Goal: Task Accomplishment & Management: Use online tool/utility

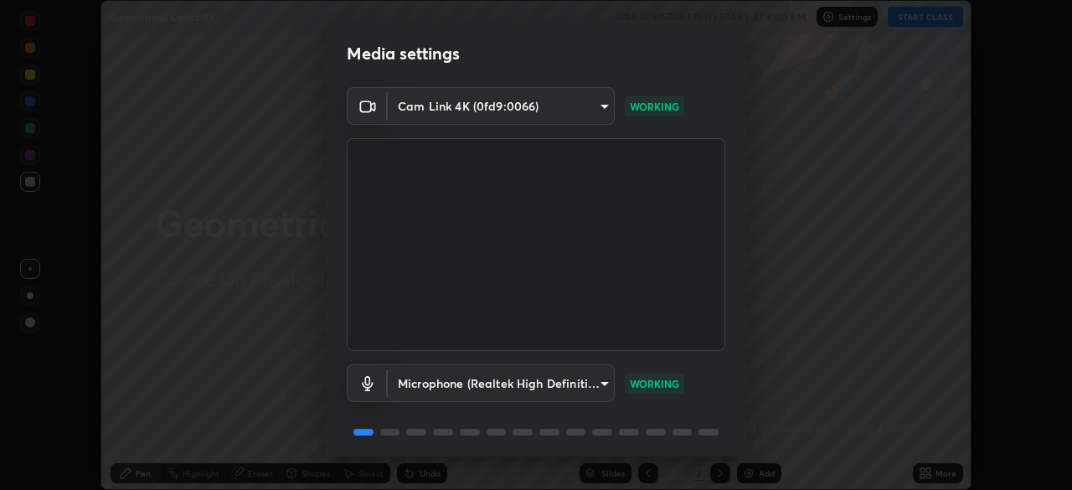
scroll to position [59, 0]
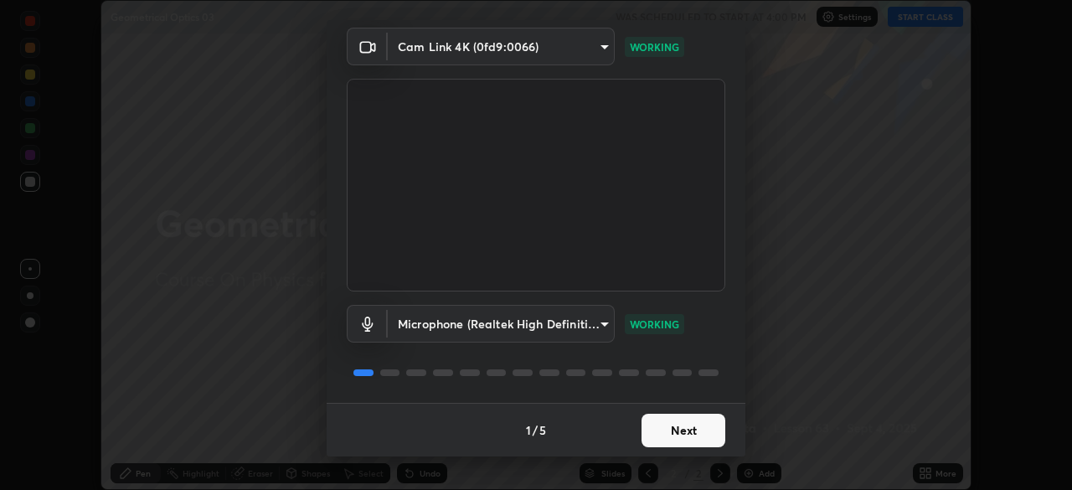
click at [669, 428] on button "Next" at bounding box center [684, 431] width 84 height 34
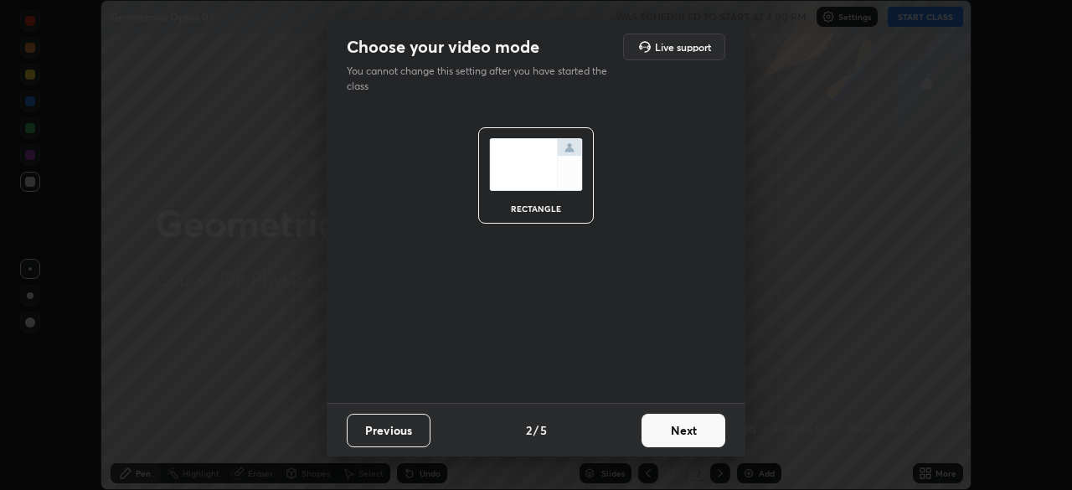
click at [675, 430] on button "Next" at bounding box center [684, 431] width 84 height 34
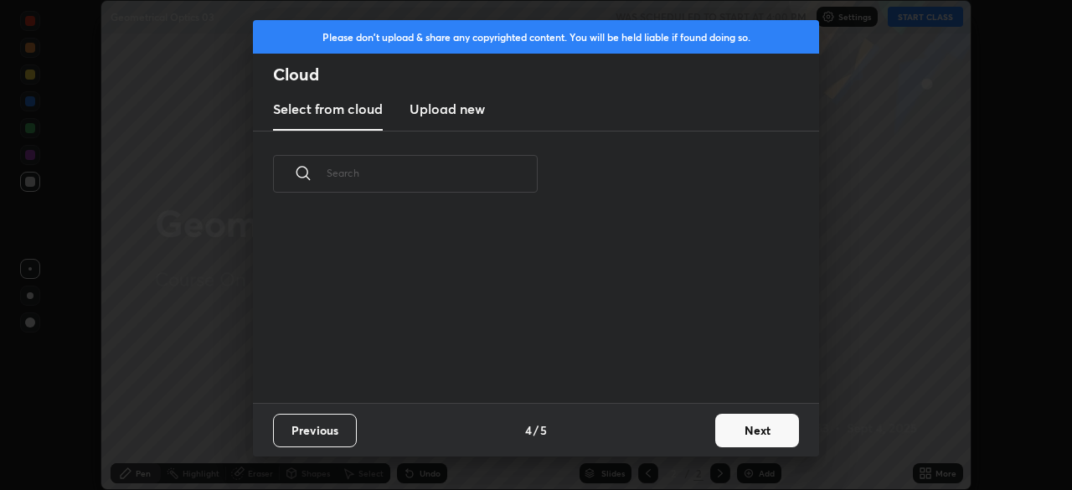
click at [729, 433] on button "Next" at bounding box center [757, 431] width 84 height 34
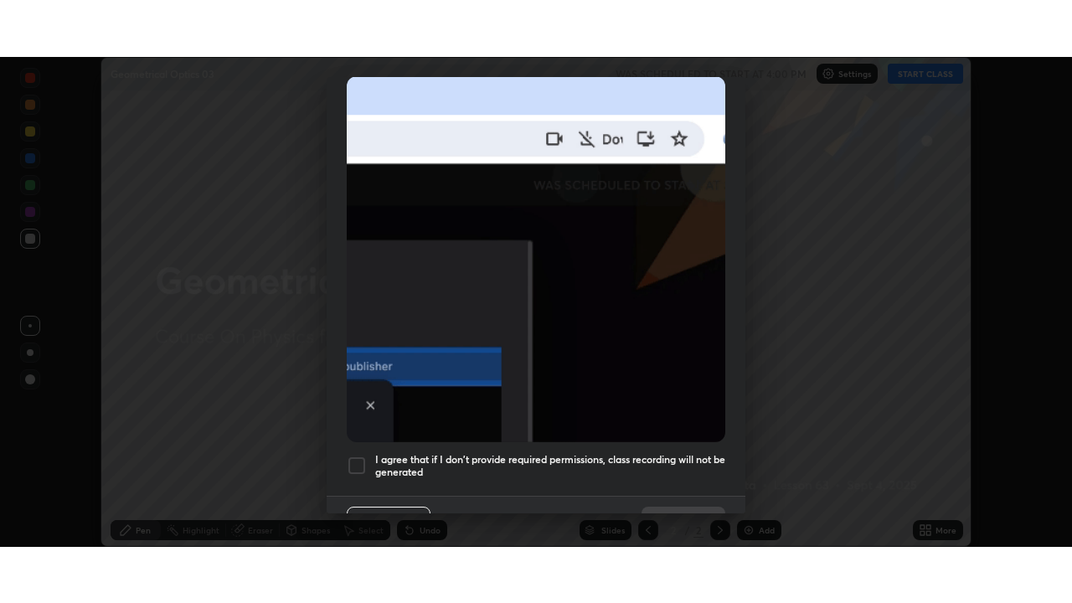
scroll to position [401, 0]
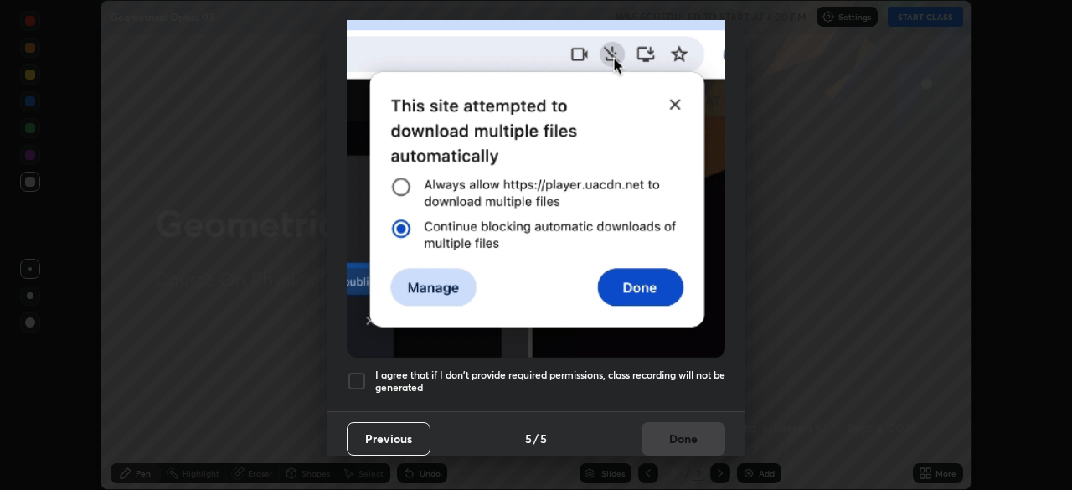
click at [354, 379] on div at bounding box center [357, 381] width 20 height 20
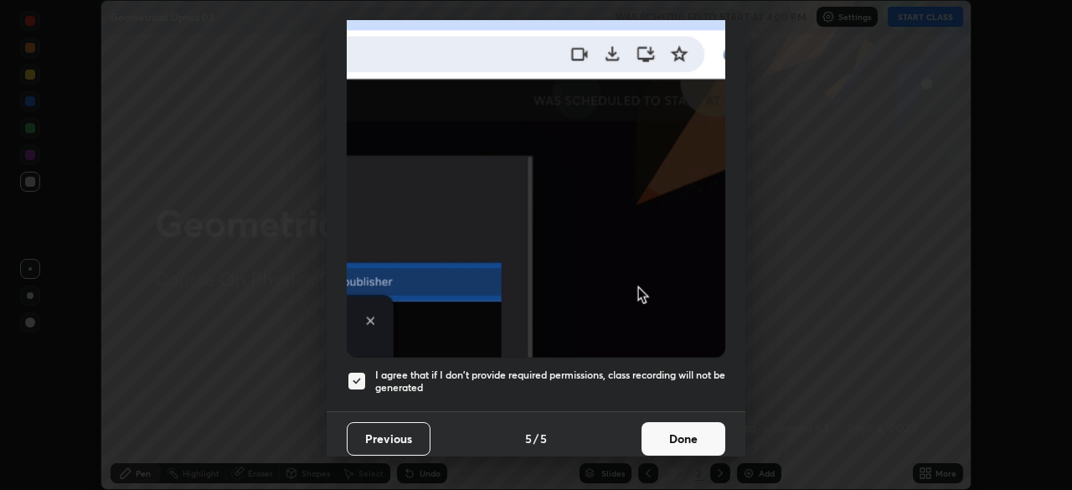
click at [665, 437] on button "Done" at bounding box center [684, 439] width 84 height 34
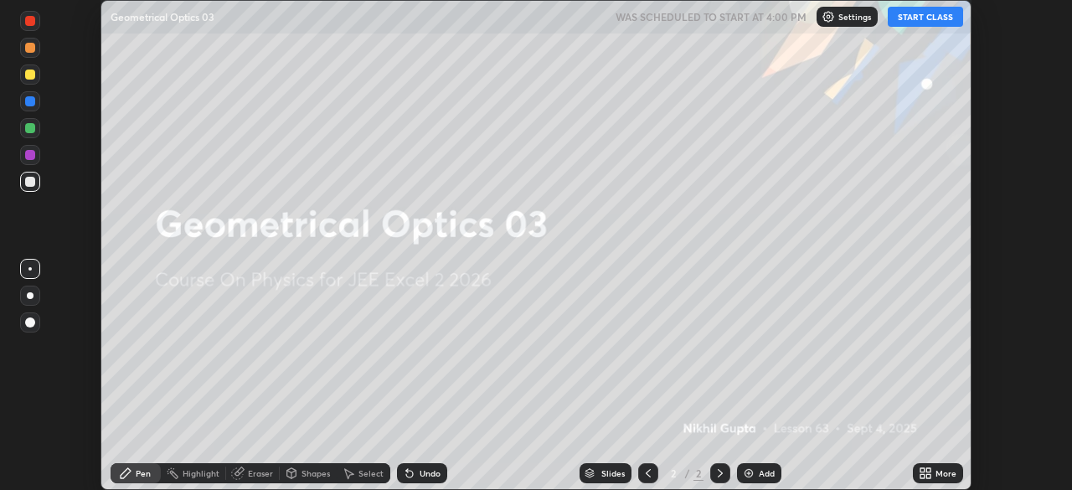
click at [923, 22] on button "START CLASS" at bounding box center [925, 17] width 75 height 20
click at [756, 476] on div "Add" at bounding box center [759, 473] width 44 height 20
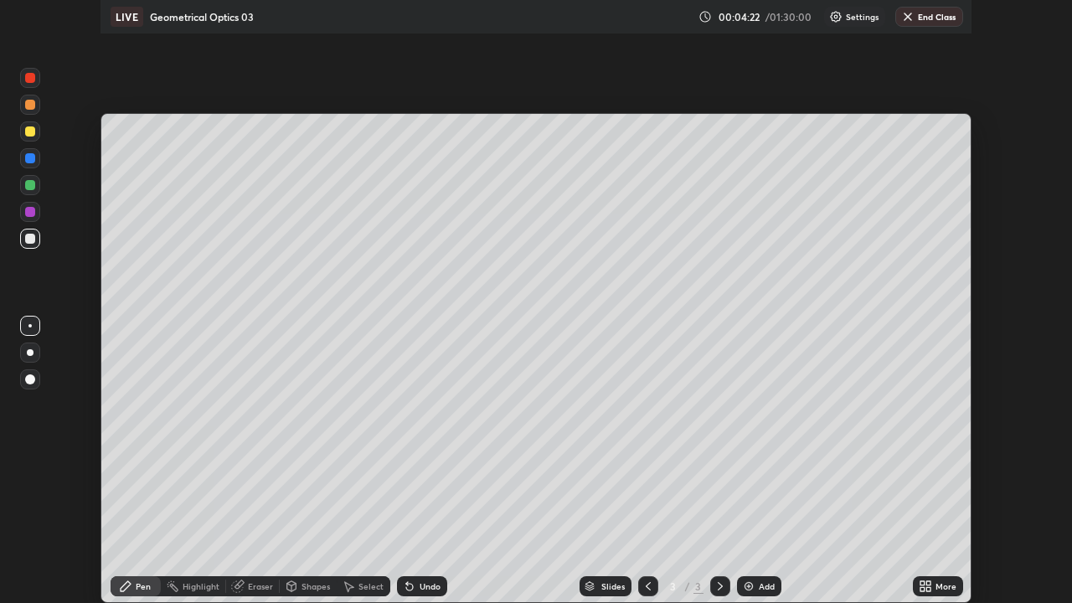
scroll to position [603, 1072]
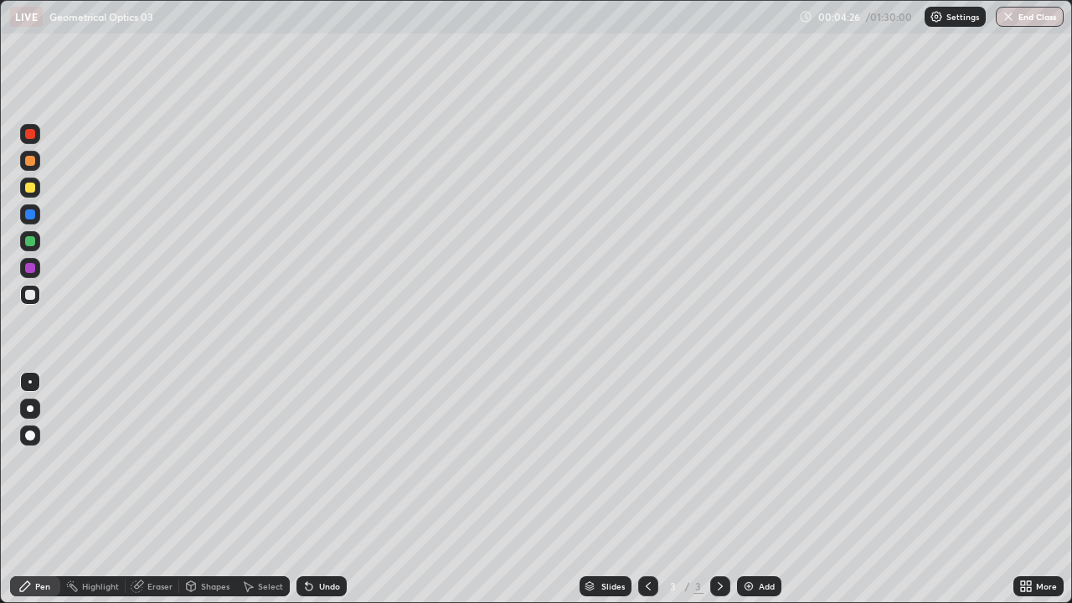
click at [28, 188] on div at bounding box center [30, 188] width 10 height 10
click at [26, 296] on div at bounding box center [30, 295] width 10 height 10
click at [759, 489] on div "Add" at bounding box center [767, 586] width 16 height 8
click at [28, 188] on div at bounding box center [30, 188] width 10 height 10
click at [31, 297] on div at bounding box center [30, 295] width 10 height 10
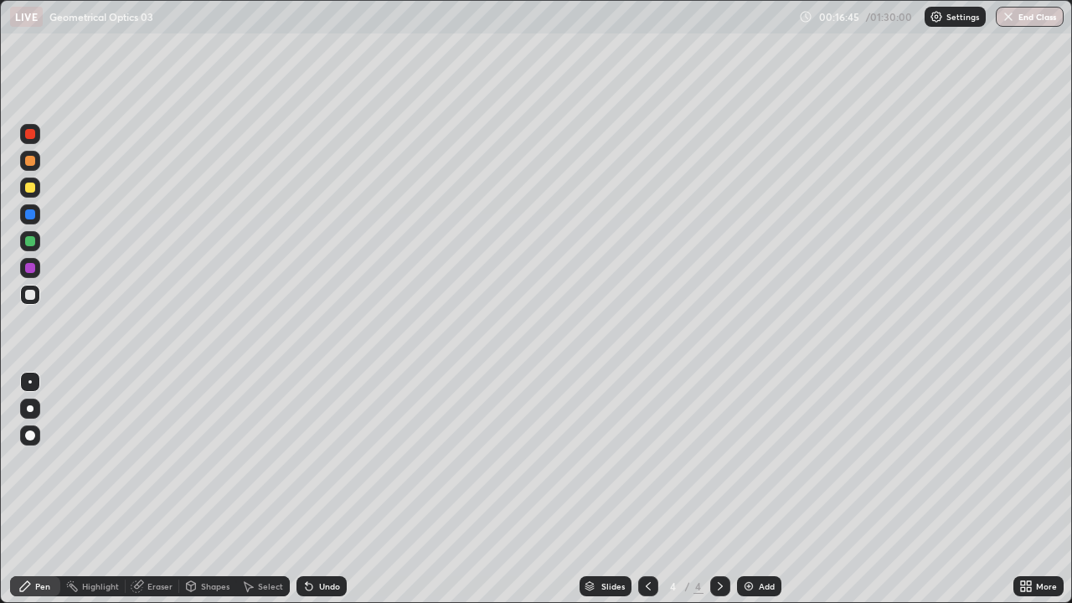
click at [762, 489] on div "Add" at bounding box center [767, 586] width 16 height 8
click at [644, 489] on icon at bounding box center [648, 586] width 13 height 13
click at [645, 489] on icon at bounding box center [648, 586] width 13 height 13
click at [719, 489] on icon at bounding box center [720, 586] width 13 height 13
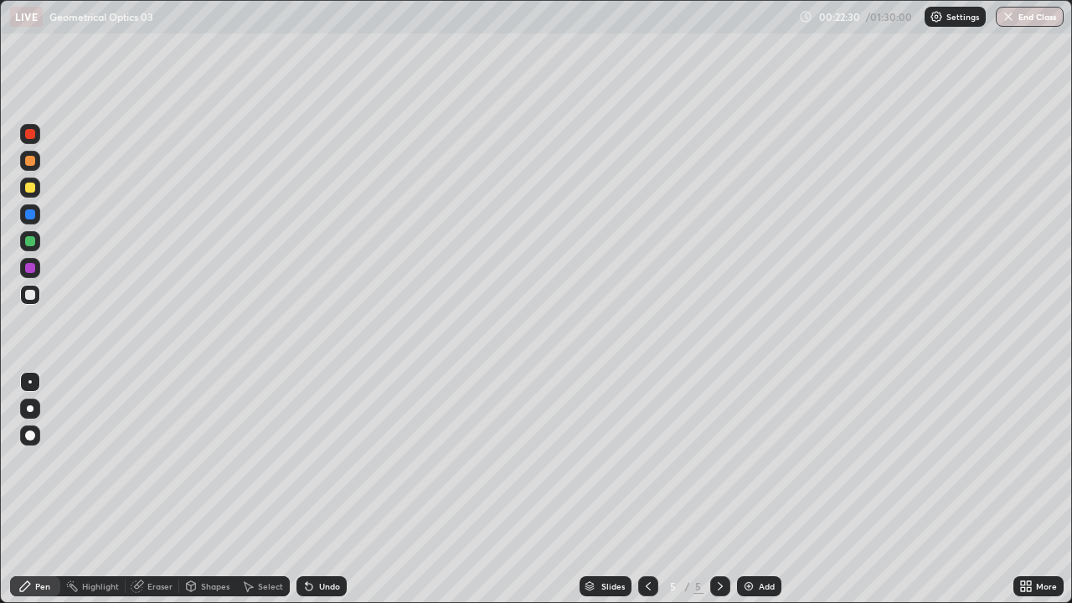
click at [648, 489] on icon at bounding box center [648, 586] width 13 height 13
click at [647, 489] on icon at bounding box center [648, 586] width 13 height 13
click at [719, 489] on icon at bounding box center [720, 586] width 13 height 13
click at [646, 489] on icon at bounding box center [648, 586] width 5 height 8
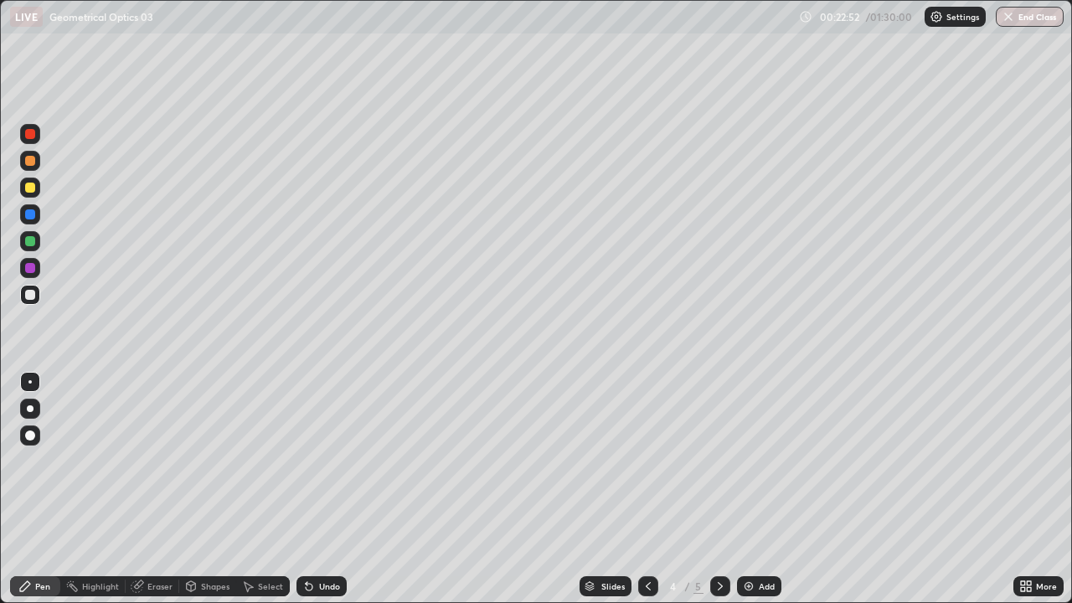
click at [719, 489] on icon at bounding box center [720, 586] width 13 height 13
click at [265, 489] on div "Select" at bounding box center [270, 586] width 25 height 8
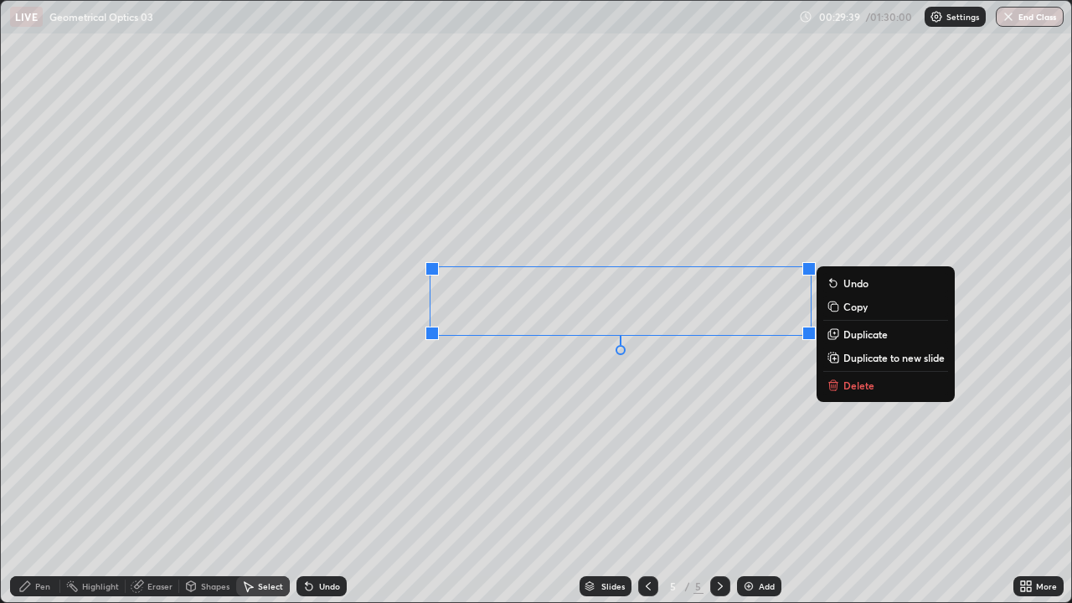
click at [877, 359] on p "Duplicate to new slide" at bounding box center [894, 357] width 101 height 13
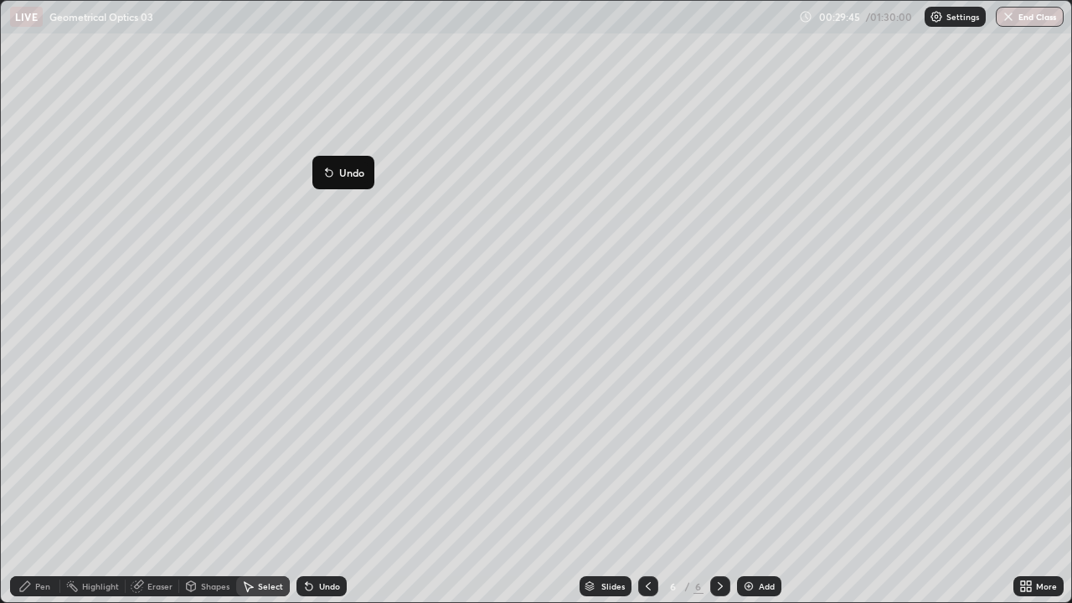
click at [297, 214] on div "0 ° Undo Copy Duplicate Duplicate to new slide Delete" at bounding box center [536, 302] width 1071 height 602
click at [44, 489] on div "Pen" at bounding box center [42, 586] width 15 height 8
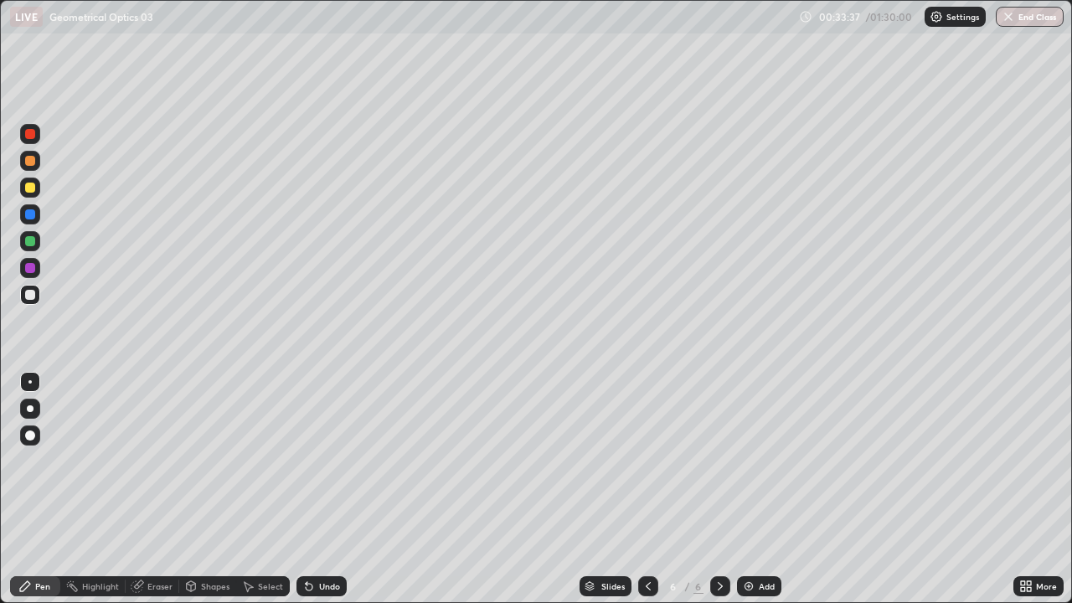
click at [761, 489] on div "Add" at bounding box center [767, 586] width 16 height 8
click at [28, 156] on div at bounding box center [30, 161] width 10 height 10
click at [36, 185] on div at bounding box center [30, 188] width 20 height 20
click at [31, 215] on div at bounding box center [30, 214] width 10 height 10
click at [30, 192] on div at bounding box center [30, 188] width 10 height 10
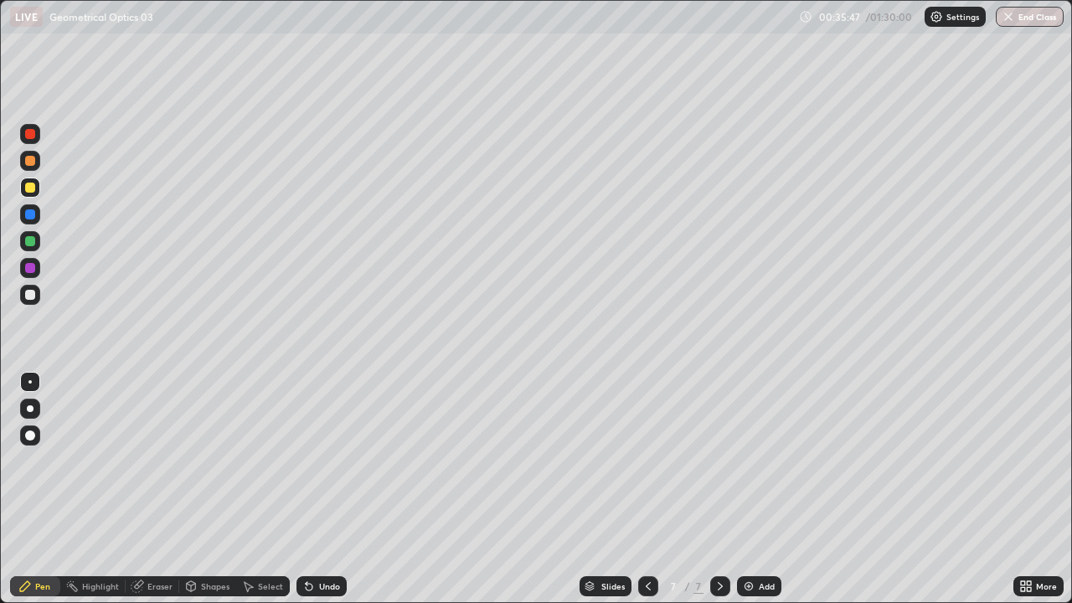
click at [33, 302] on div at bounding box center [30, 295] width 20 height 20
click at [767, 489] on div "Add" at bounding box center [767, 586] width 16 height 8
click at [34, 162] on div at bounding box center [30, 161] width 10 height 10
click at [34, 216] on div at bounding box center [30, 214] width 10 height 10
click at [28, 189] on div at bounding box center [30, 188] width 10 height 10
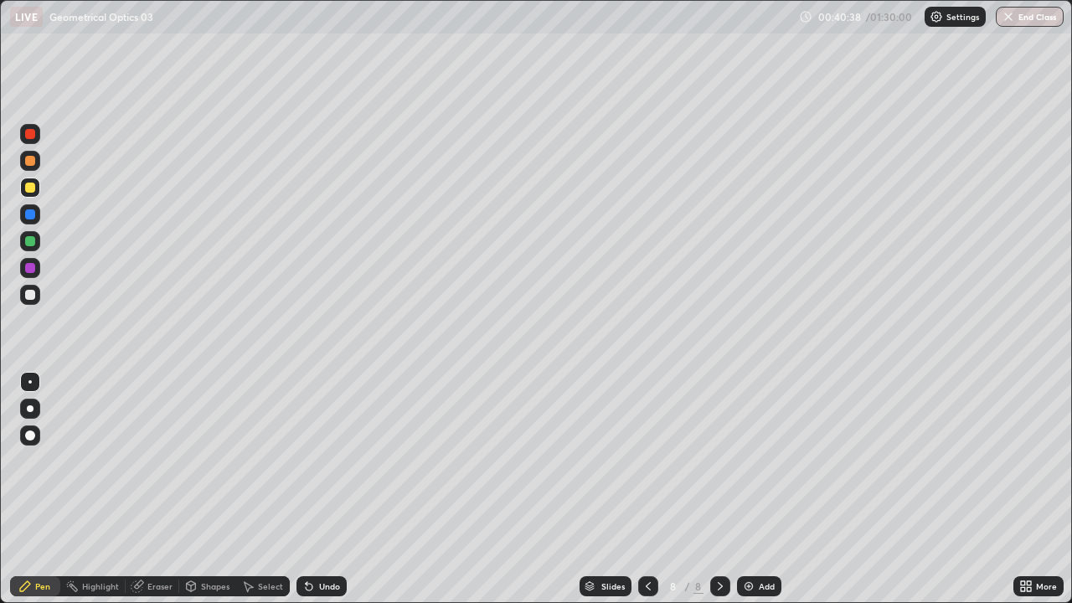
click at [32, 298] on div at bounding box center [30, 295] width 10 height 10
click at [27, 267] on div at bounding box center [30, 268] width 10 height 10
click at [27, 298] on div at bounding box center [30, 295] width 10 height 10
click at [28, 268] on div at bounding box center [30, 268] width 10 height 10
click at [31, 298] on div at bounding box center [30, 295] width 10 height 10
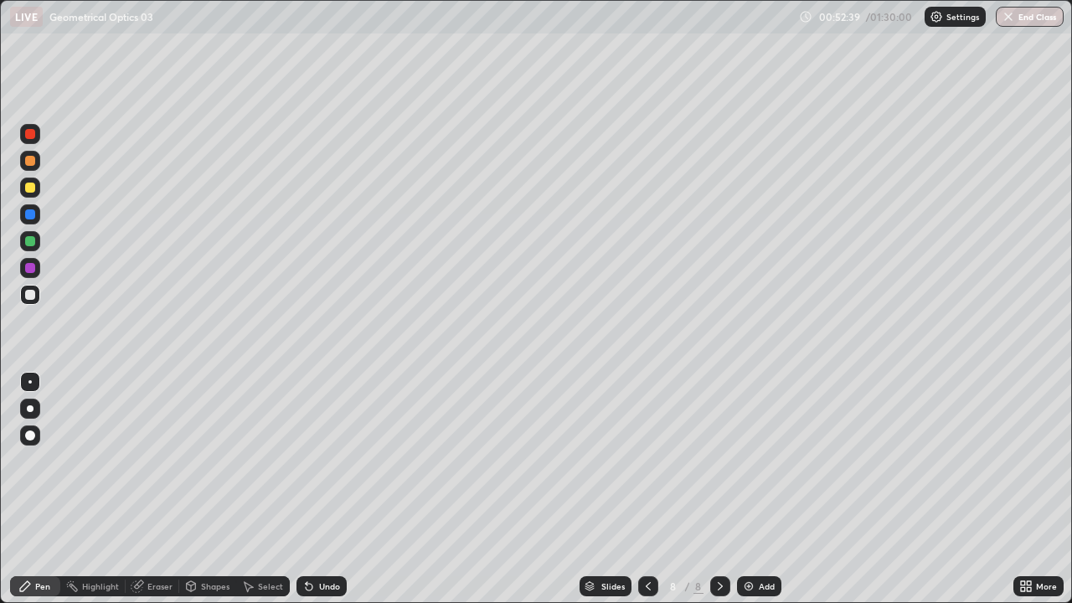
click at [761, 489] on div "Add" at bounding box center [767, 586] width 16 height 8
click at [36, 192] on div at bounding box center [30, 188] width 20 height 20
click at [33, 297] on div at bounding box center [30, 295] width 10 height 10
click at [312, 489] on icon at bounding box center [308, 586] width 13 height 13
click at [759, 489] on div "Add" at bounding box center [767, 586] width 16 height 8
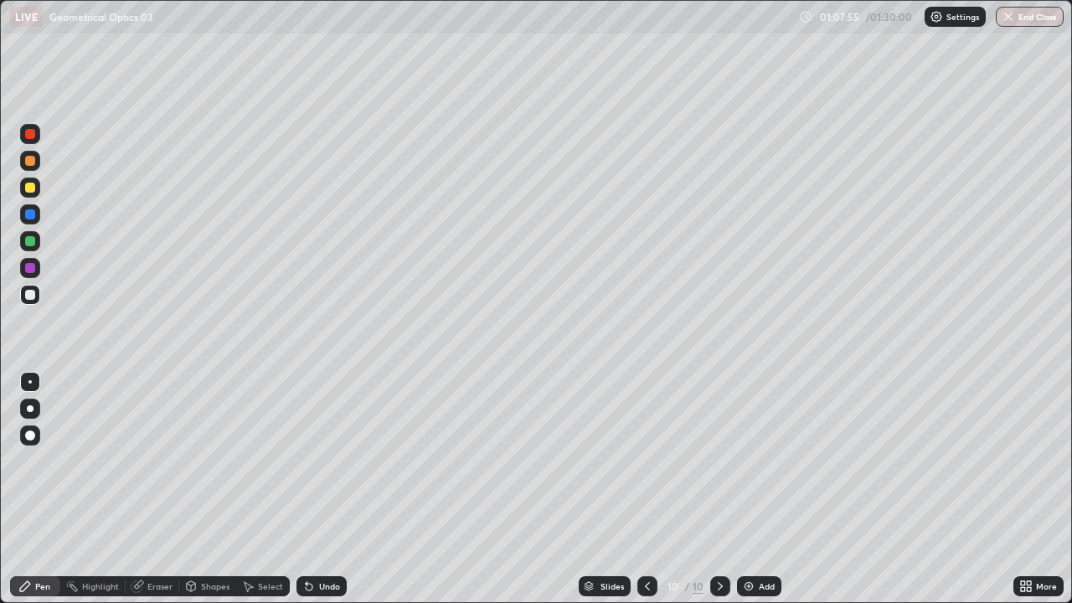
click at [32, 163] on div at bounding box center [30, 161] width 10 height 10
click at [263, 489] on div "Select" at bounding box center [270, 586] width 25 height 8
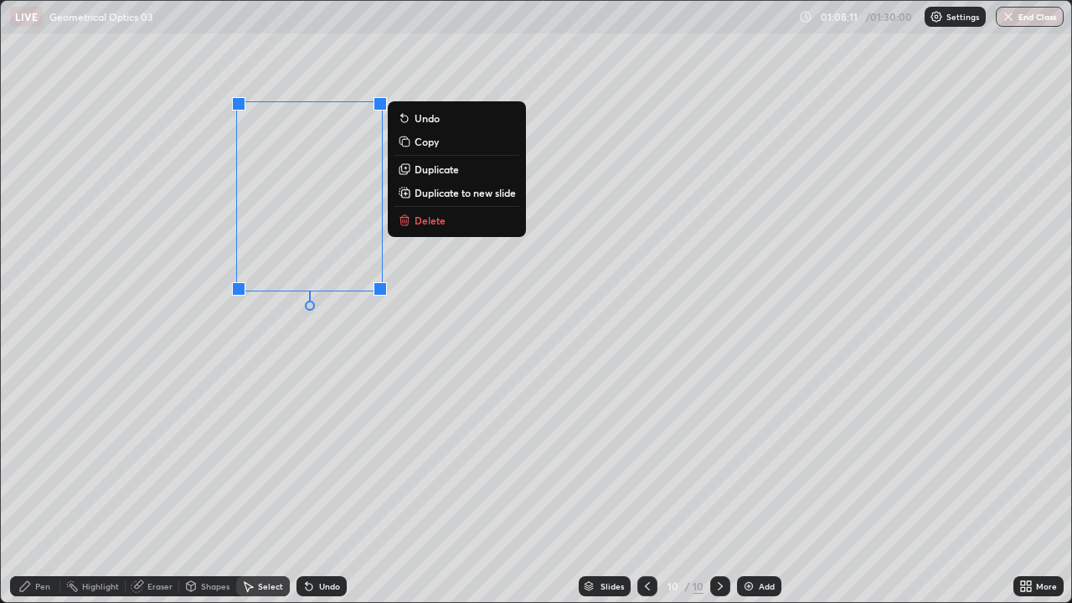
click at [270, 365] on div "0 ° Undo Copy Duplicate Duplicate to new slide Delete" at bounding box center [536, 302] width 1071 height 602
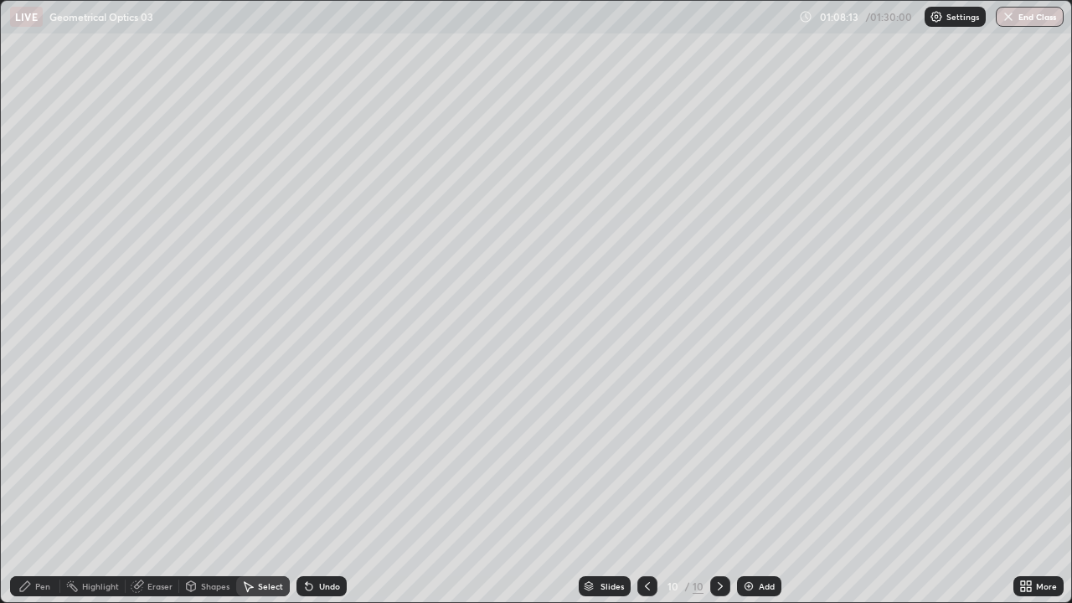
click at [42, 489] on div "Pen" at bounding box center [42, 586] width 15 height 8
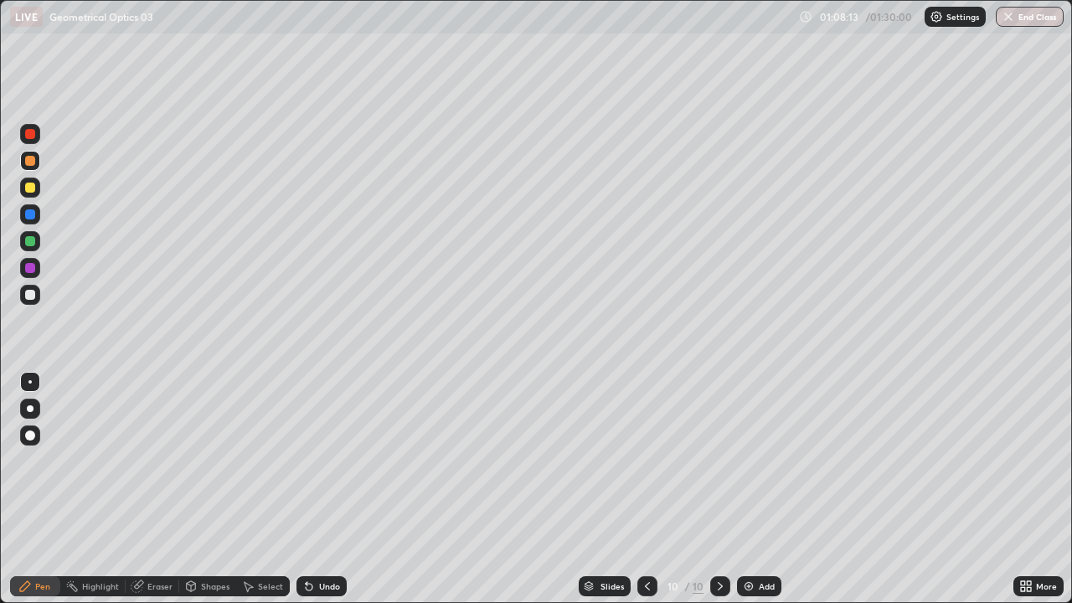
click at [33, 298] on div at bounding box center [30, 295] width 10 height 10
click at [23, 189] on div at bounding box center [30, 188] width 20 height 20
click at [34, 299] on div at bounding box center [30, 295] width 20 height 20
click at [766, 489] on div "Add" at bounding box center [767, 586] width 16 height 8
click at [34, 186] on div at bounding box center [30, 188] width 10 height 10
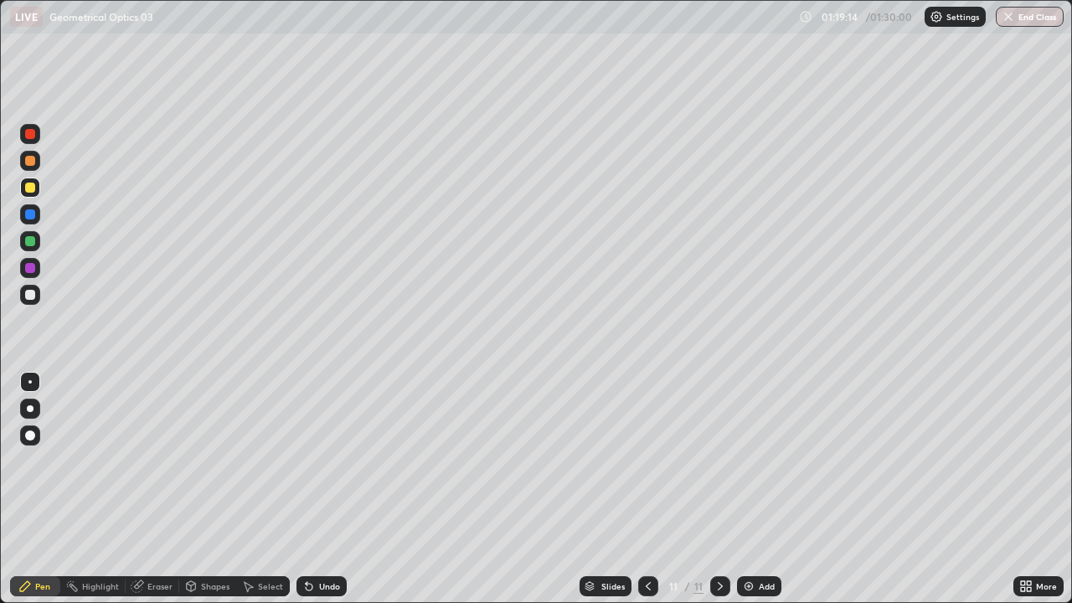
click at [28, 299] on div at bounding box center [30, 295] width 10 height 10
click at [647, 489] on icon at bounding box center [648, 586] width 13 height 13
click at [718, 489] on icon at bounding box center [720, 586] width 5 height 8
click at [1033, 18] on button "End Class" at bounding box center [1030, 17] width 68 height 20
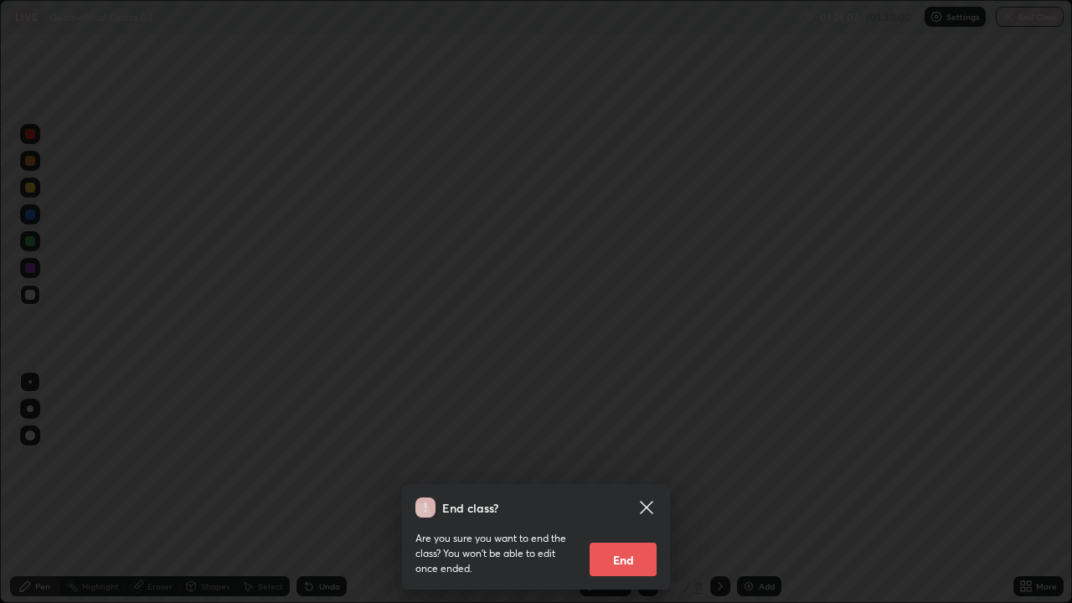
click at [629, 489] on button "End" at bounding box center [623, 560] width 67 height 34
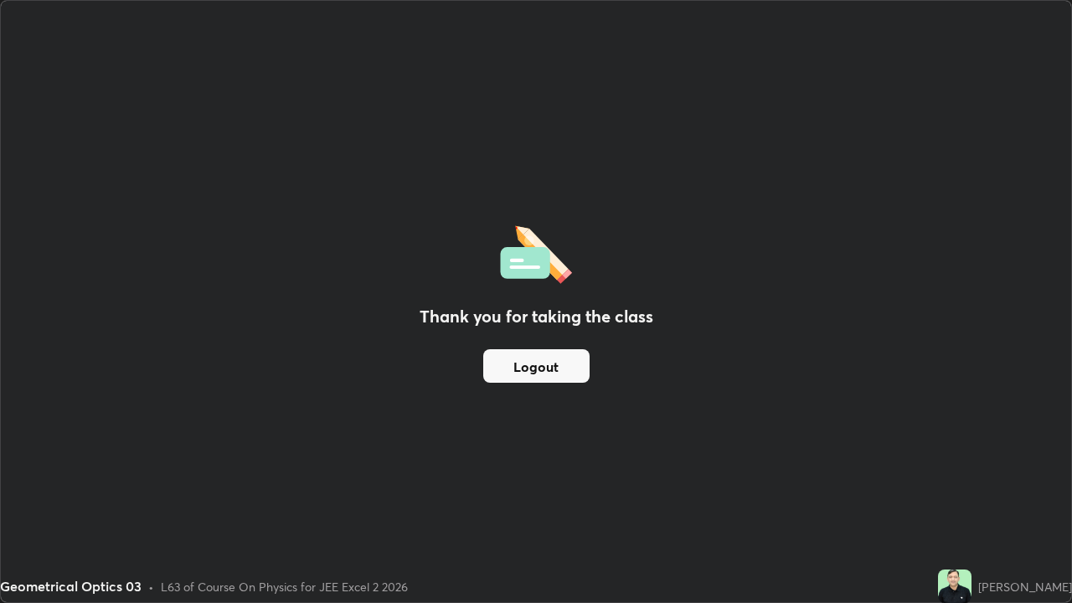
click at [529, 360] on button "Logout" at bounding box center [536, 366] width 106 height 34
